Goal: Task Accomplishment & Management: Manage account settings

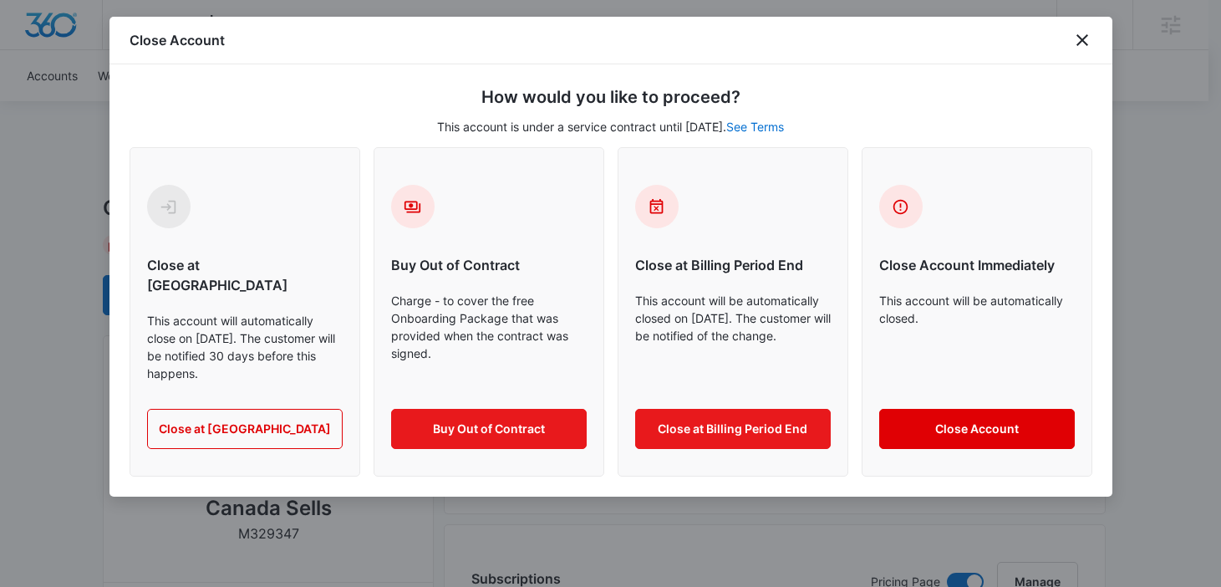
click at [936, 409] on button "Close Account" at bounding box center [977, 429] width 196 height 40
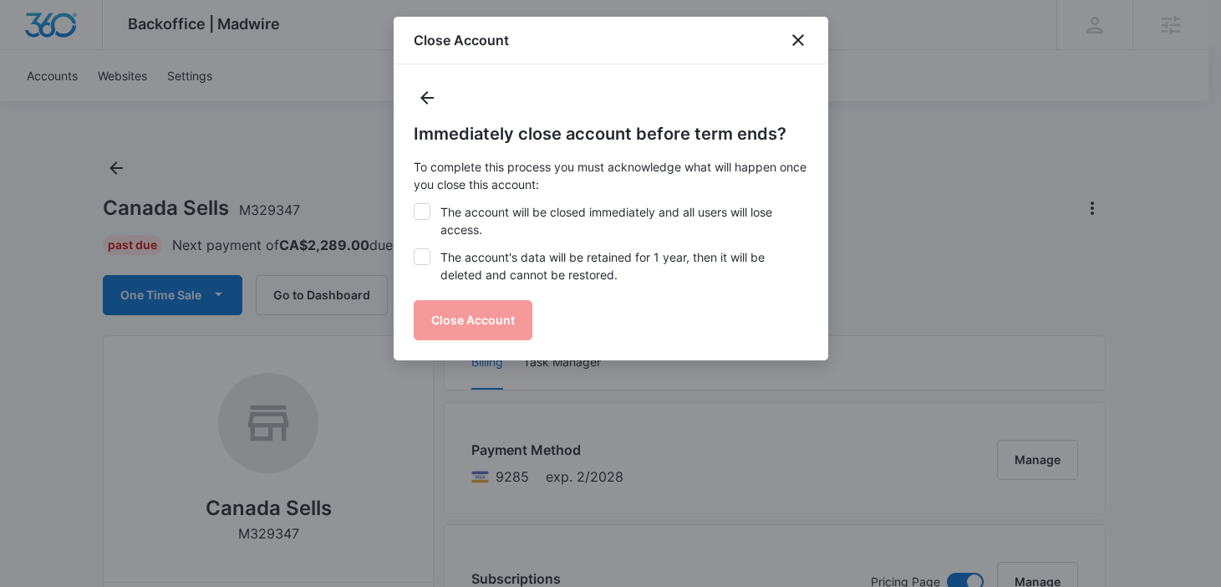
click at [446, 211] on label "The account will be closed immediately and all users will lose access." at bounding box center [611, 220] width 394 height 35
click at [414, 204] on input "The account will be closed immediately and all users will lose access." at bounding box center [414, 203] width 1 height 1
checkbox input "true"
click at [450, 247] on div "Immediately close account before term ends? To complete this process you must a…" at bounding box center [611, 230] width 394 height 219
click at [466, 277] on label "The account's data will be retained for 1 year, then it will be deleted and can…" at bounding box center [611, 265] width 394 height 35
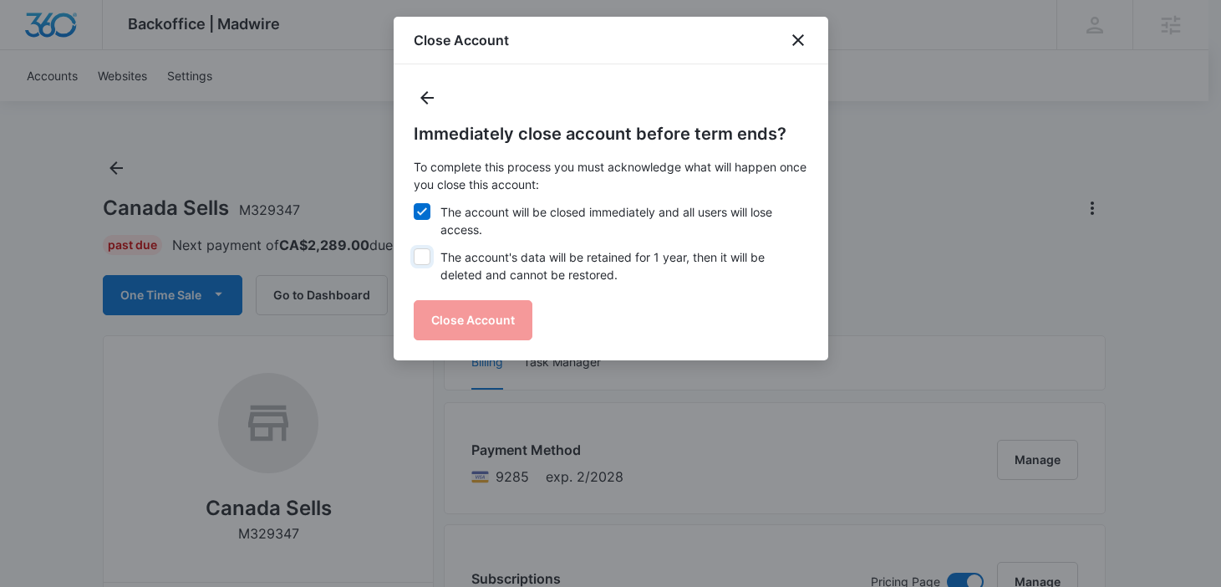
click at [414, 249] on input "The account's data will be retained for 1 year, then it will be deleted and can…" at bounding box center [414, 248] width 1 height 1
checkbox input "true"
click at [460, 305] on button "Close Account" at bounding box center [473, 320] width 119 height 40
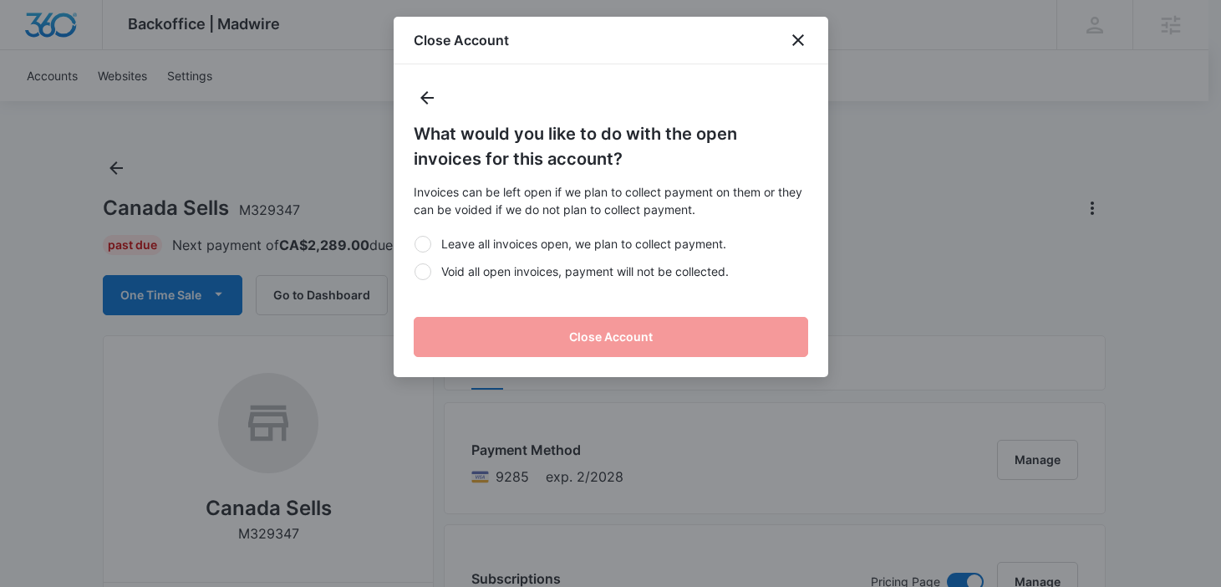
click at [496, 273] on label "Void all open invoices, payment will not be collected." at bounding box center [611, 271] width 394 height 18
click at [414, 272] on input "Void all open invoices, payment will not be collected." at bounding box center [414, 271] width 1 height 1
radio input "true"
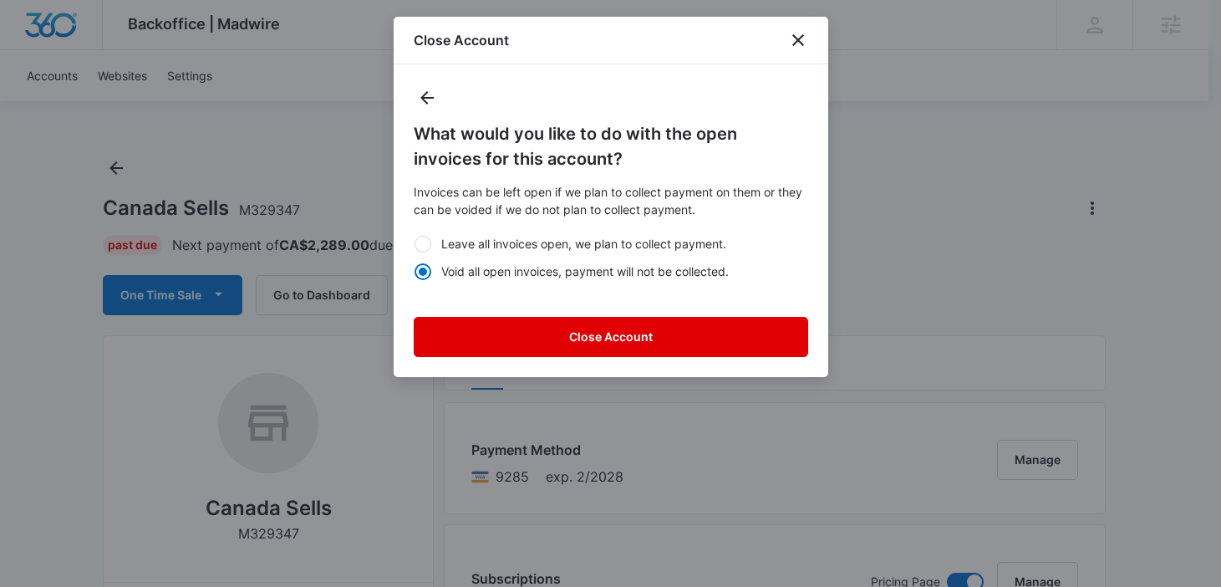
click at [526, 331] on button "Close Account" at bounding box center [611, 337] width 394 height 40
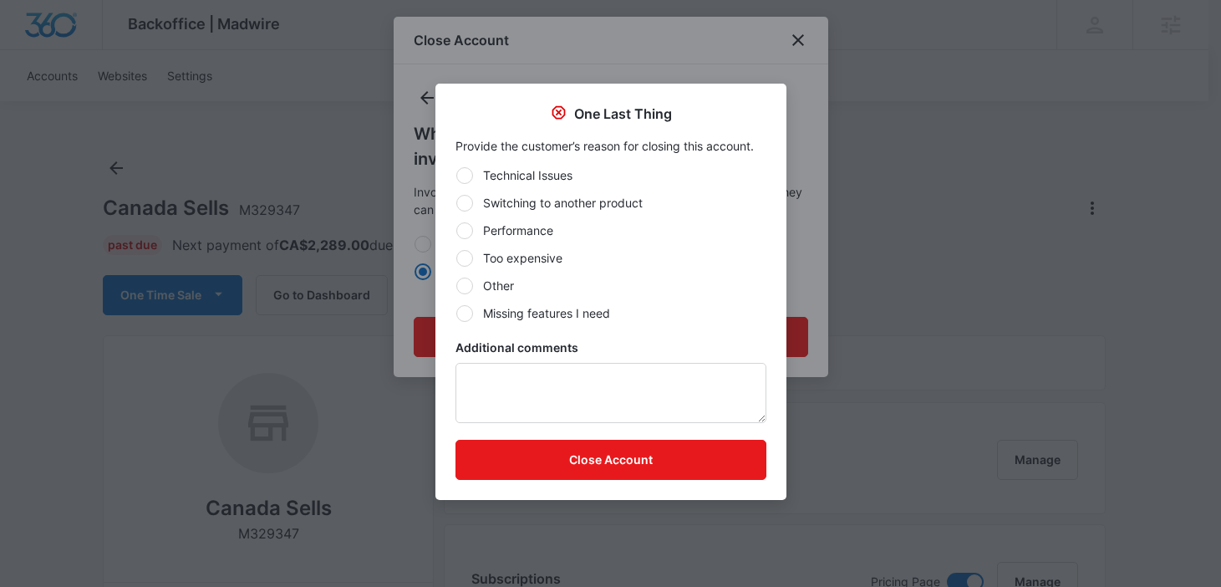
click at [511, 280] on label "Other" at bounding box center [610, 286] width 311 height 18
click at [456, 285] on input "Other" at bounding box center [455, 285] width 1 height 1
radio input "true"
click at [542, 380] on textarea "Additional comments" at bounding box center [610, 393] width 311 height 60
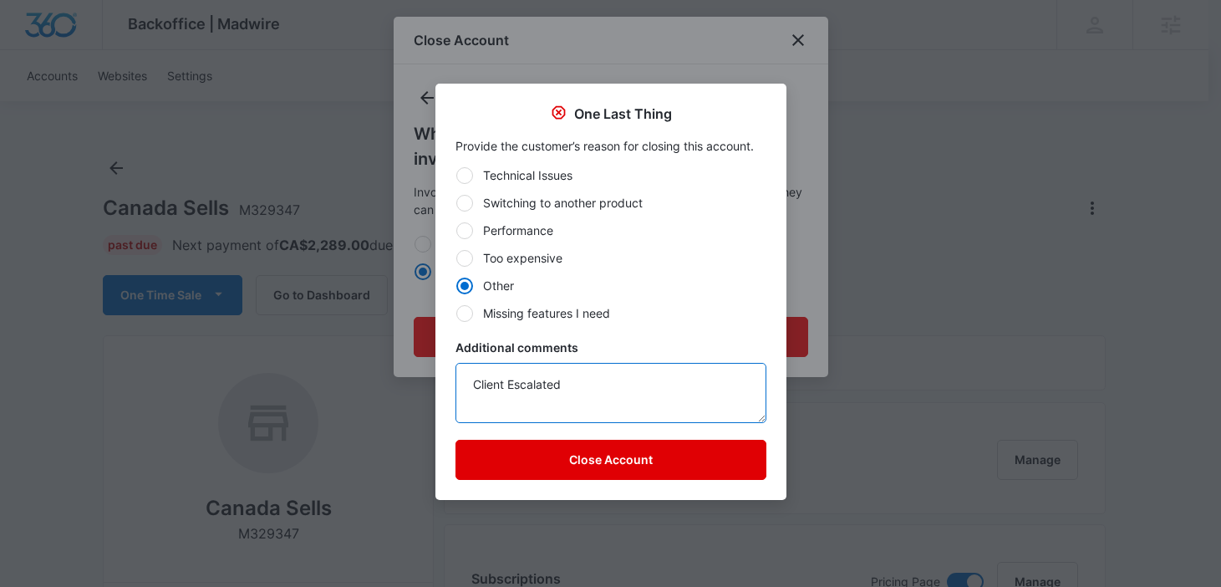
type textarea "Client Escalated"
click at [567, 476] on button "Close Account" at bounding box center [610, 460] width 311 height 40
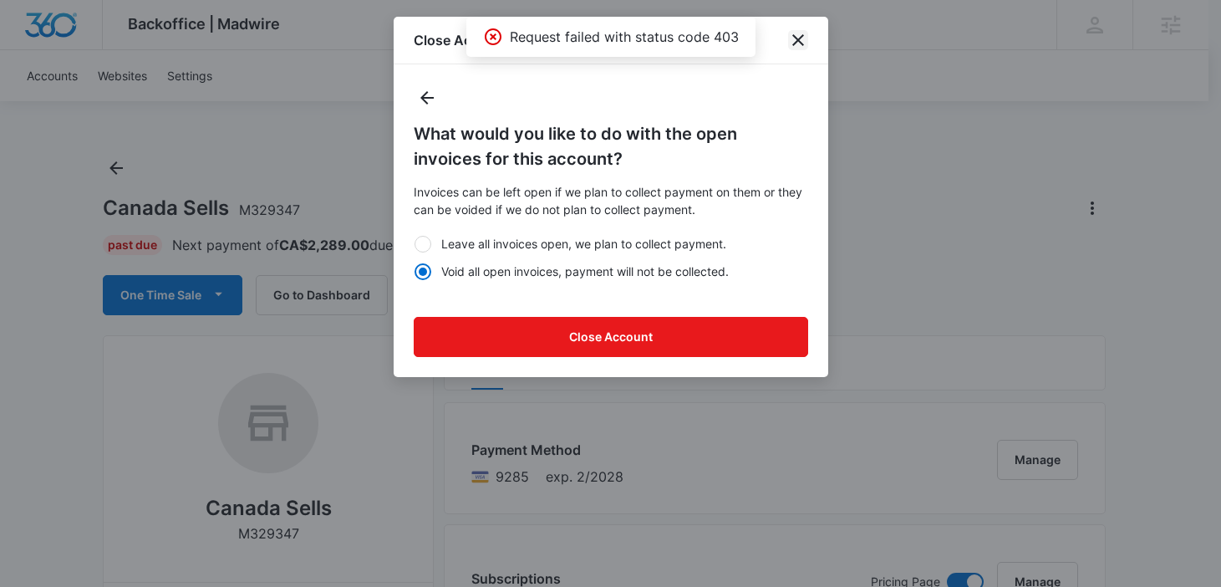
click at [801, 43] on icon "close" at bounding box center [798, 40] width 20 height 20
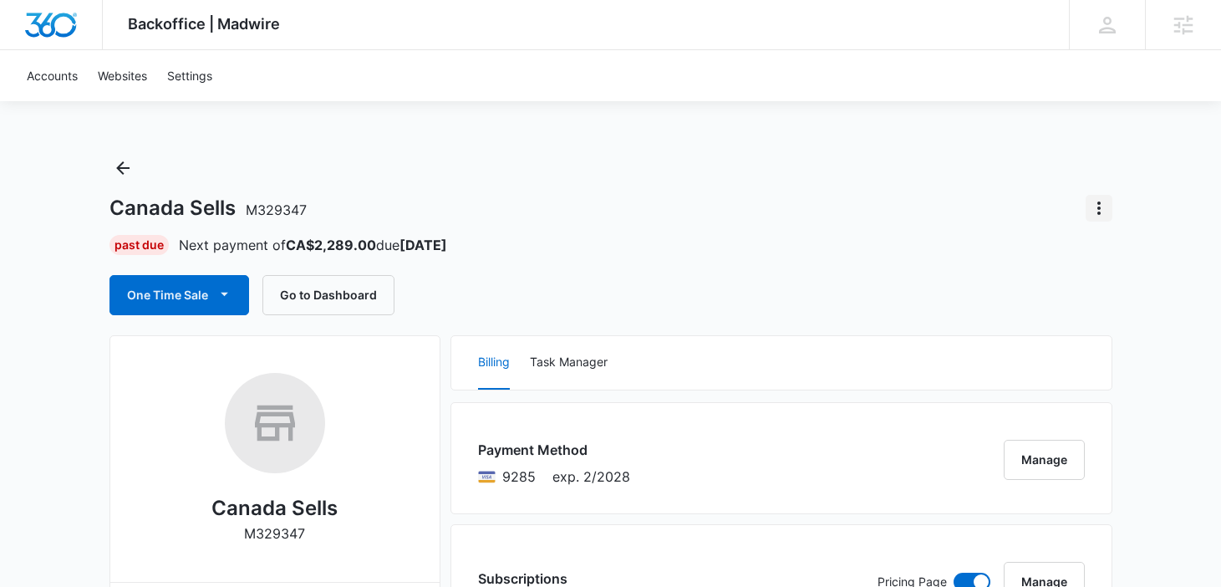
click at [1099, 206] on icon "Actions" at bounding box center [1099, 208] width 20 height 20
click at [1061, 251] on div "Close Account" at bounding box center [1032, 255] width 79 height 12
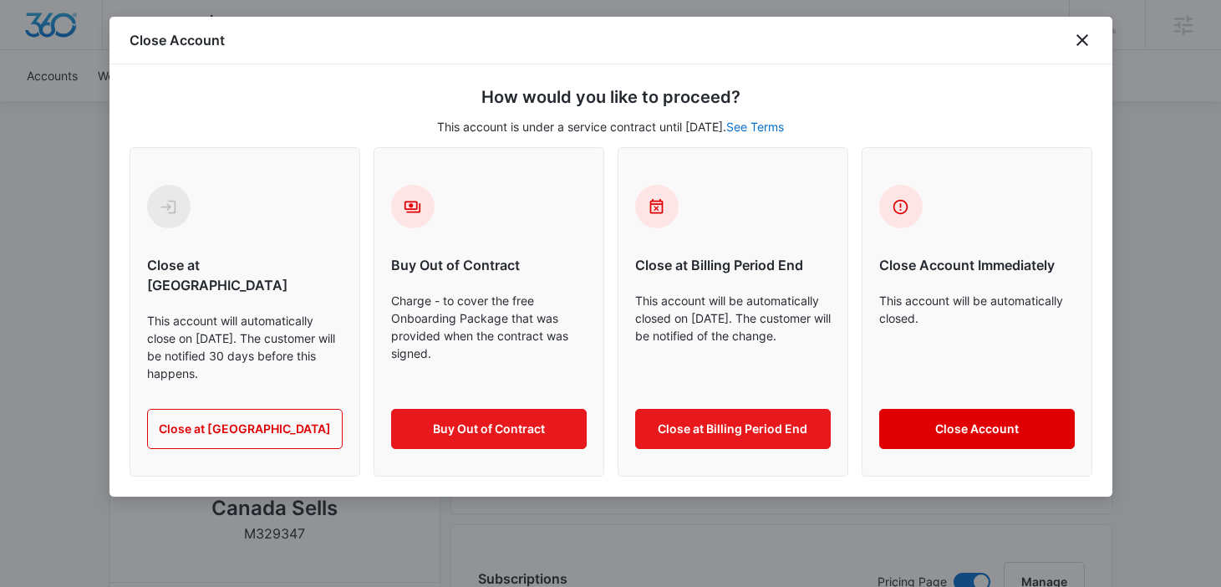
click at [936, 409] on button "Close Account" at bounding box center [977, 429] width 196 height 40
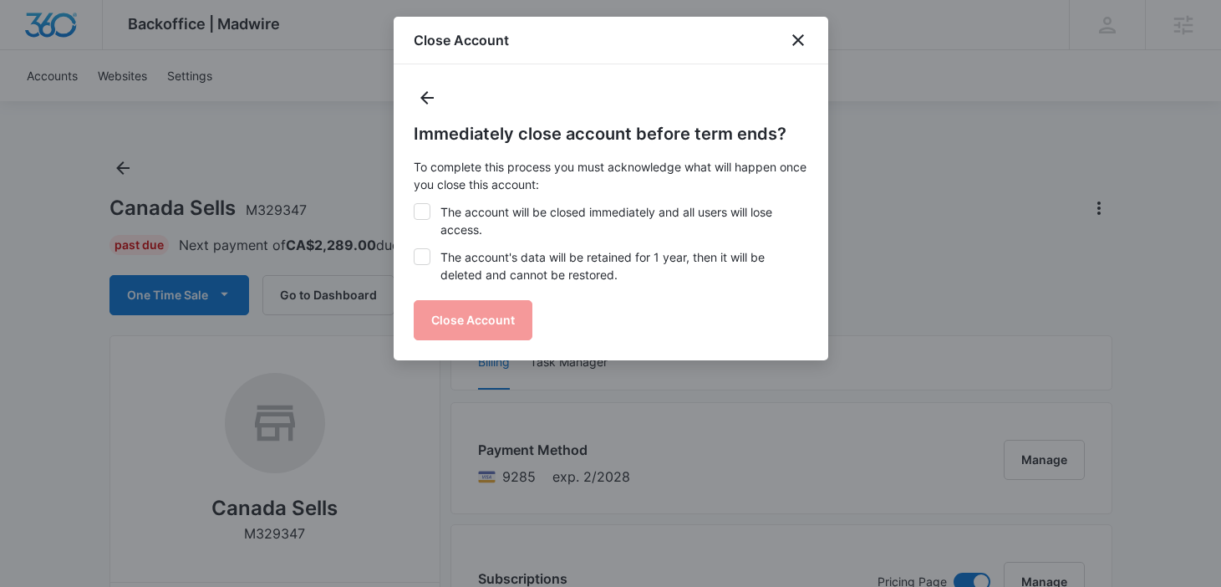
click at [490, 202] on div "Immediately close account before term ends? To complete this process you must a…" at bounding box center [611, 230] width 394 height 219
click at [483, 216] on label "The account will be closed immediately and all users will lose access." at bounding box center [611, 220] width 394 height 35
click at [414, 204] on input "The account will be closed immediately and all users will lose access." at bounding box center [414, 203] width 1 height 1
checkbox input "true"
click at [483, 260] on label "The account's data will be retained for 1 year, then it will be deleted and can…" at bounding box center [611, 265] width 394 height 35
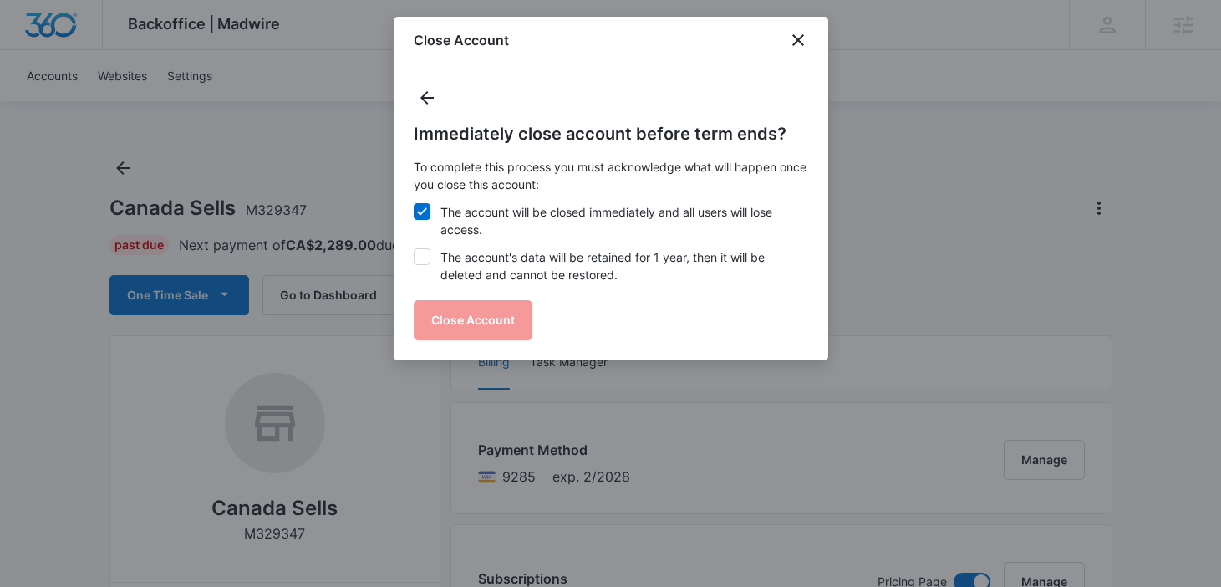
click at [414, 249] on input "The account's data will be retained for 1 year, then it will be deleted and can…" at bounding box center [414, 248] width 1 height 1
checkbox input "true"
click at [471, 318] on button "Close Account" at bounding box center [473, 320] width 119 height 40
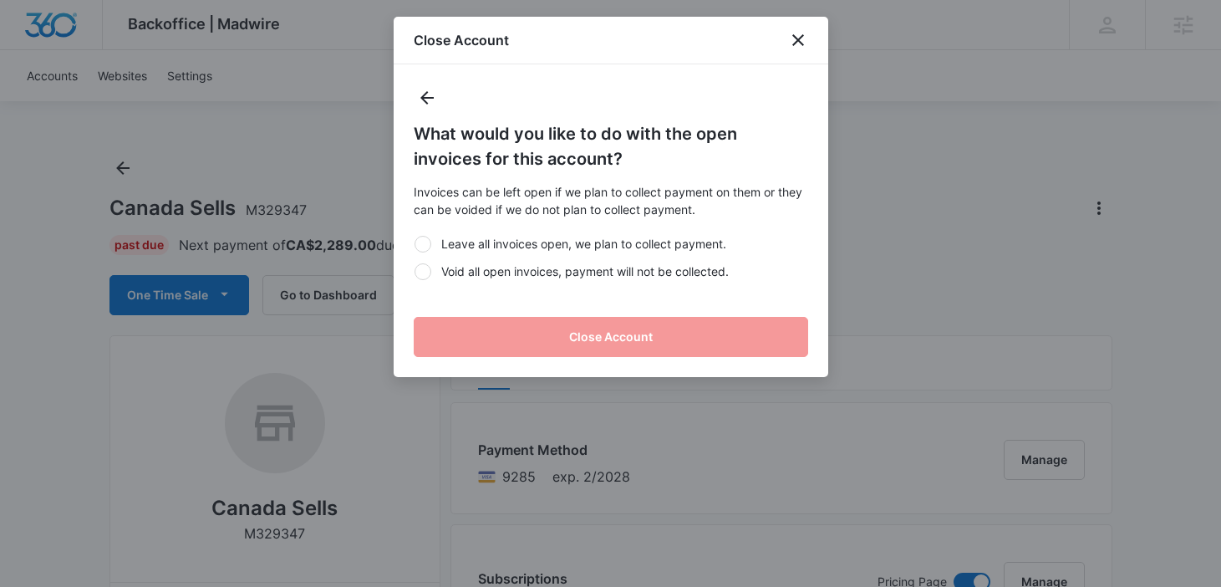
click at [531, 272] on label "Void all open invoices, payment will not be collected." at bounding box center [611, 271] width 394 height 18
click at [414, 272] on input "Void all open invoices, payment will not be collected." at bounding box center [414, 271] width 1 height 1
radio input "true"
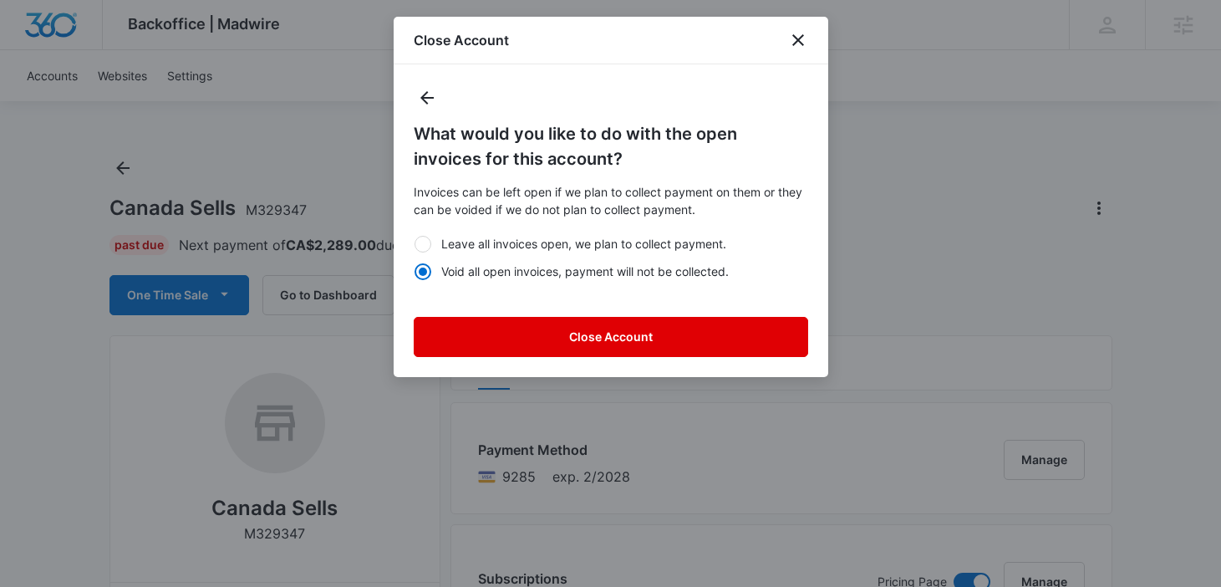
click at [536, 331] on button "Close Account" at bounding box center [611, 337] width 394 height 40
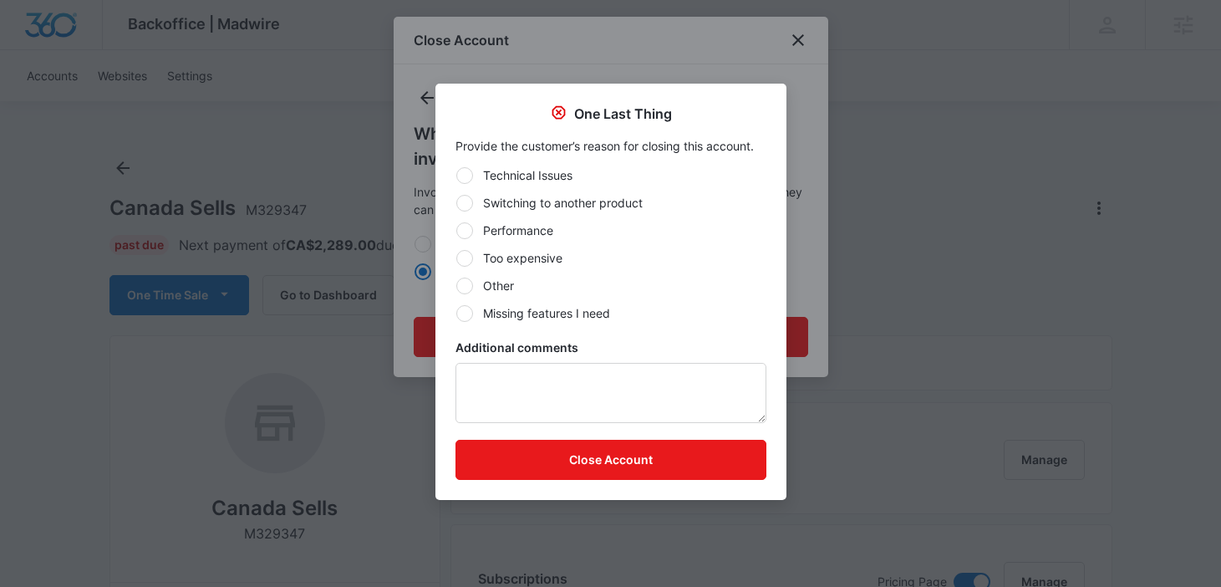
click at [525, 287] on label "Other" at bounding box center [610, 286] width 311 height 18
click at [456, 286] on input "Other" at bounding box center [455, 285] width 1 height 1
radio input "true"
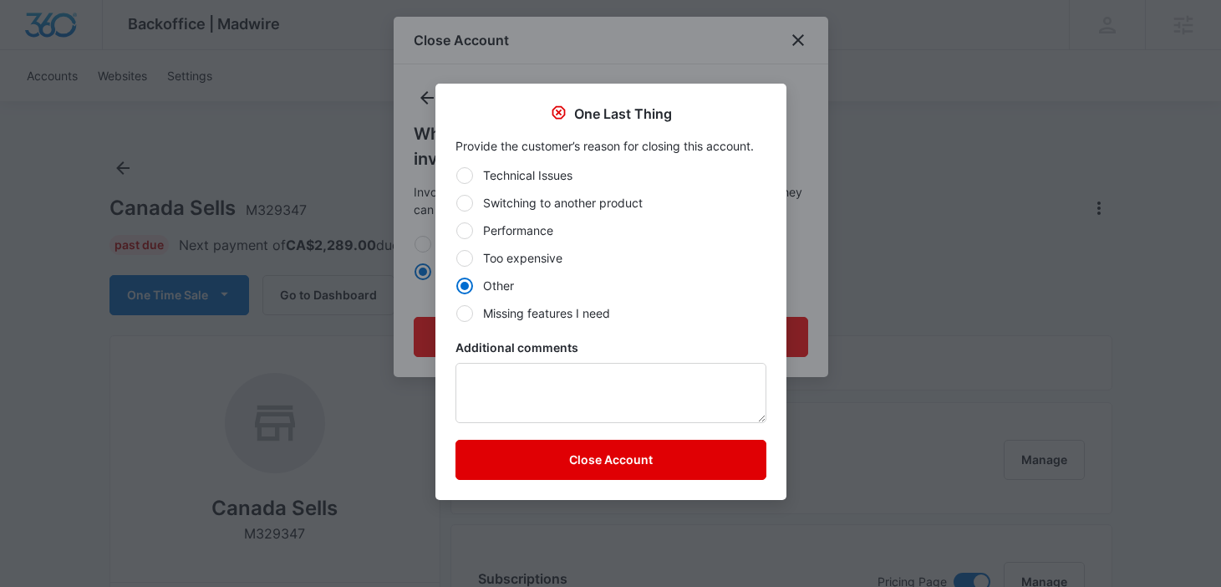
click at [587, 463] on button "Close Account" at bounding box center [610, 460] width 311 height 40
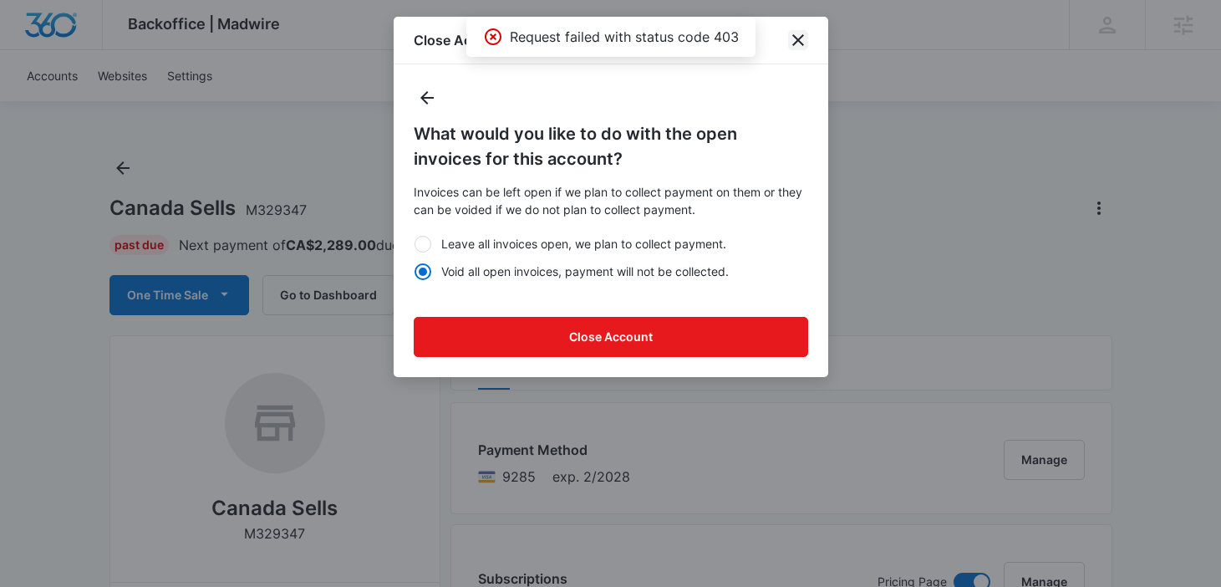
click at [796, 35] on icon "close" at bounding box center [798, 40] width 20 height 20
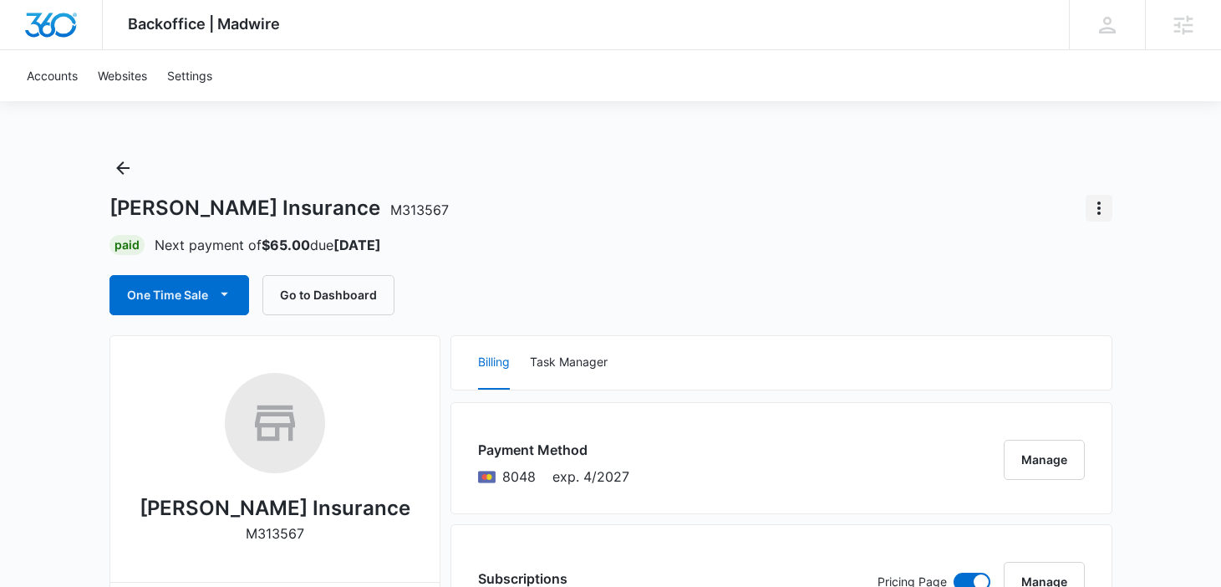
click at [1099, 211] on icon "Actions" at bounding box center [1099, 208] width 20 height 20
click at [1036, 264] on button "Close Account" at bounding box center [1042, 254] width 139 height 25
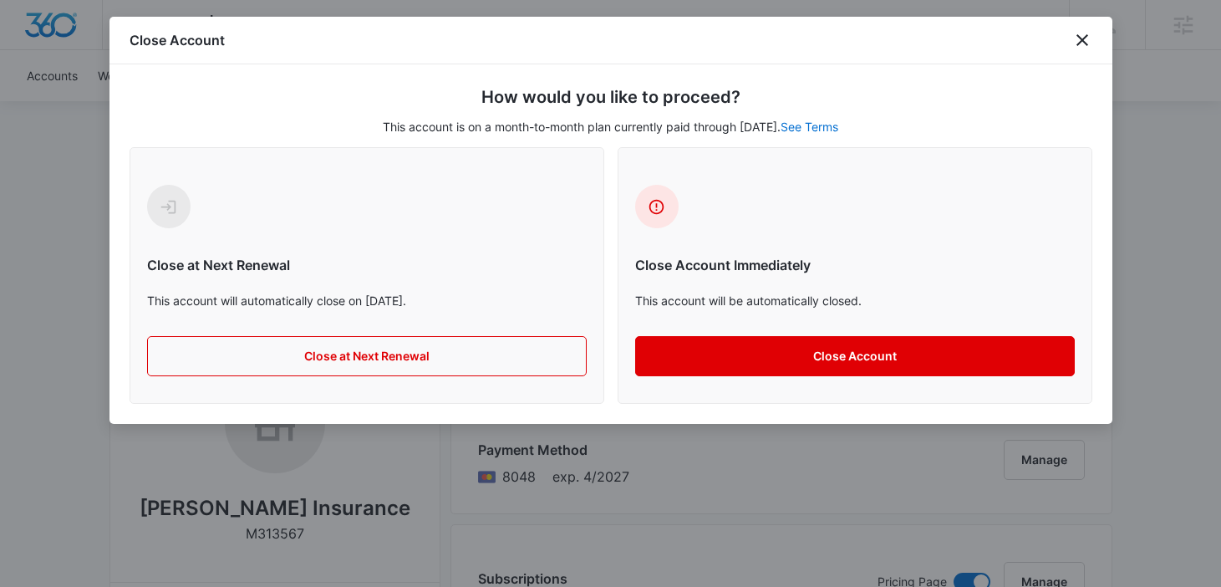
click at [748, 351] on button "Close Account" at bounding box center [855, 356] width 440 height 40
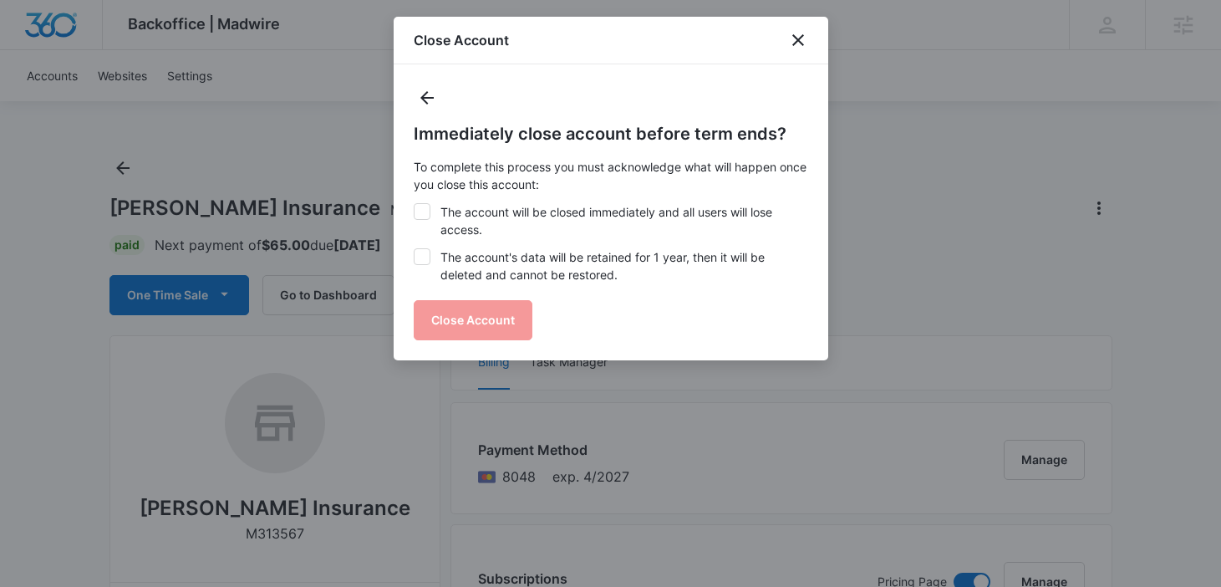
click at [583, 221] on label "The account will be closed immediately and all users will lose access." at bounding box center [611, 220] width 394 height 35
click at [414, 204] on input "The account will be closed immediately and all users will lose access." at bounding box center [414, 203] width 1 height 1
checkbox input "true"
click at [557, 257] on label "The account's data will be retained for 1 year, then it will be deleted and can…" at bounding box center [611, 265] width 394 height 35
click at [414, 249] on input "The account's data will be retained for 1 year, then it will be deleted and can…" at bounding box center [414, 248] width 1 height 1
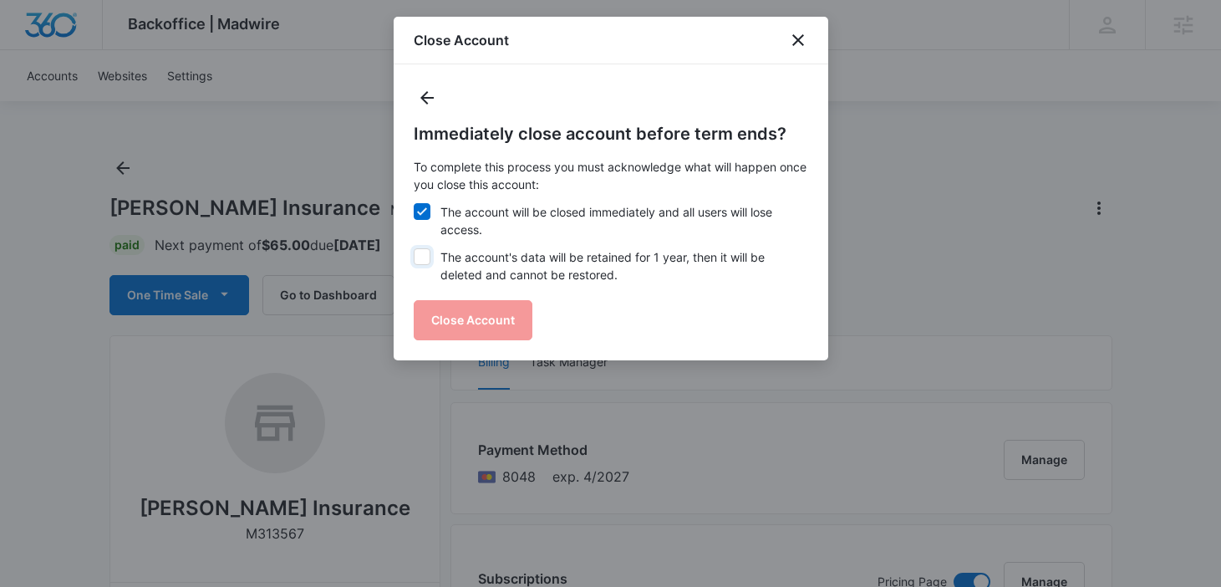
checkbox input "true"
click at [505, 312] on button "Close Account" at bounding box center [473, 320] width 119 height 40
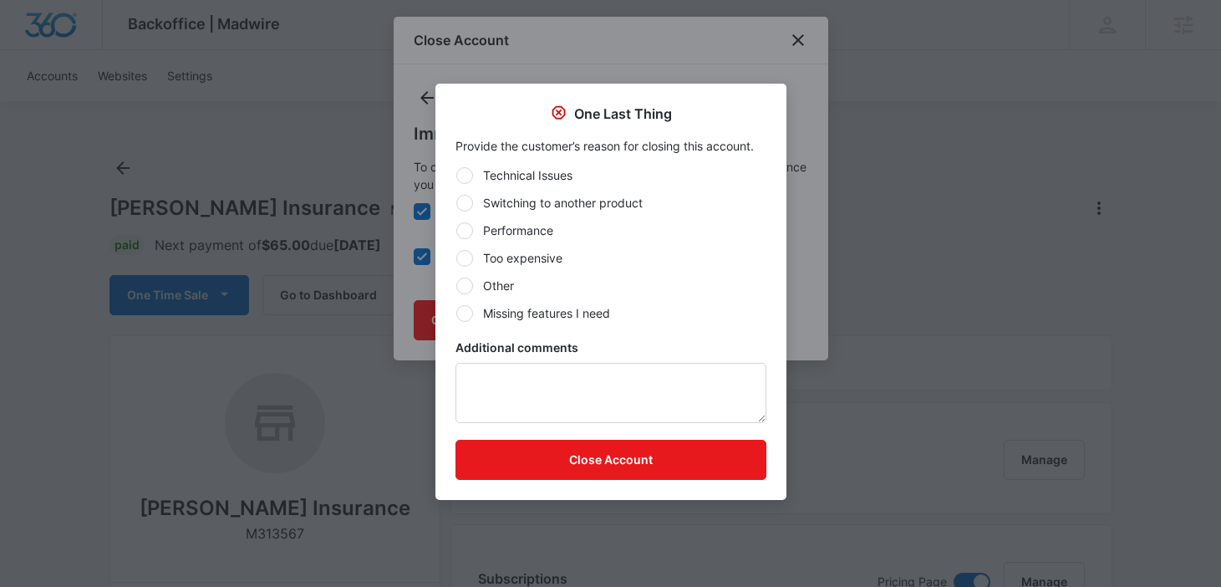
click at [587, 206] on label "Switching to another product" at bounding box center [610, 203] width 311 height 18
click at [456, 203] on input "Switching to another product" at bounding box center [455, 202] width 1 height 1
radio input "true"
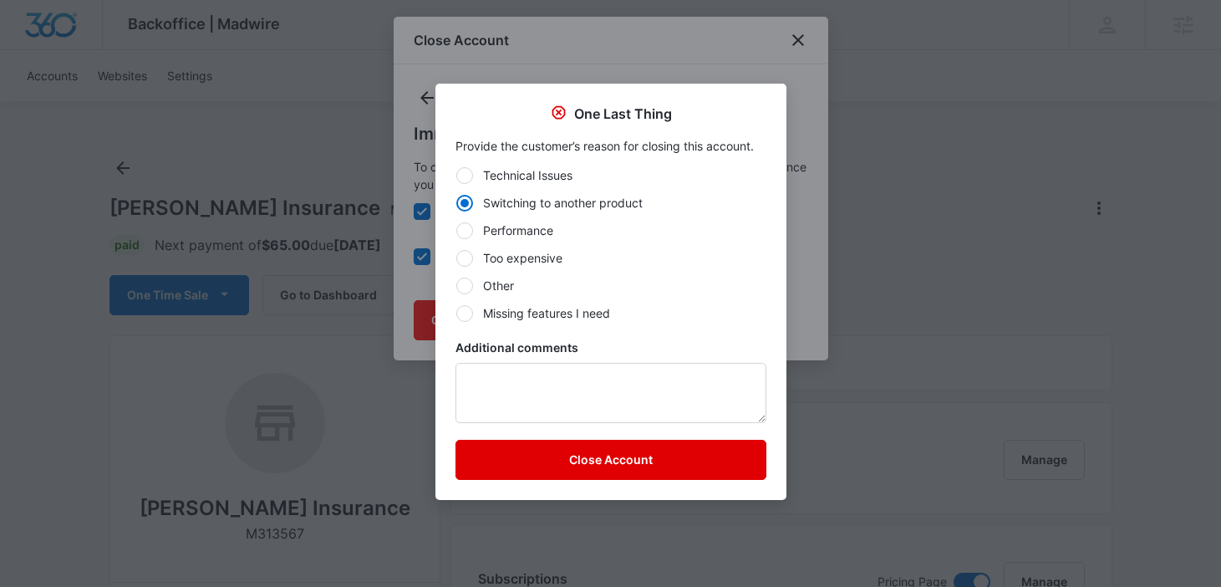
click at [593, 463] on button "Close Account" at bounding box center [610, 460] width 311 height 40
